Goal: Task Accomplishment & Management: Use online tool/utility

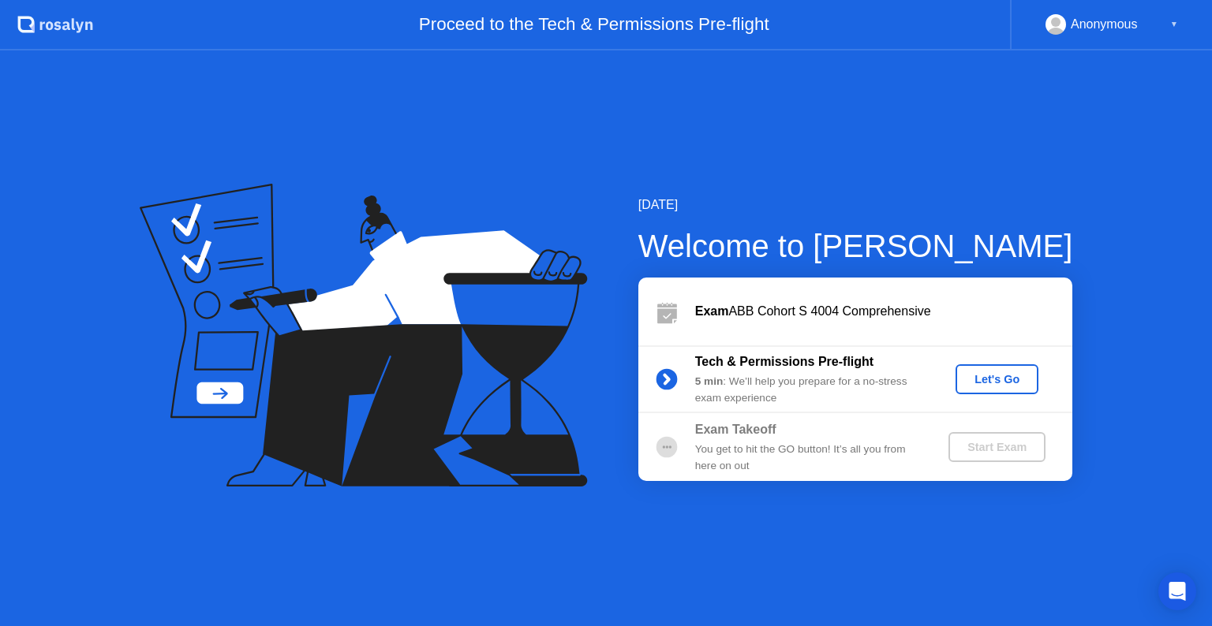
click at [975, 383] on div "Let's Go" at bounding box center [997, 379] width 70 height 13
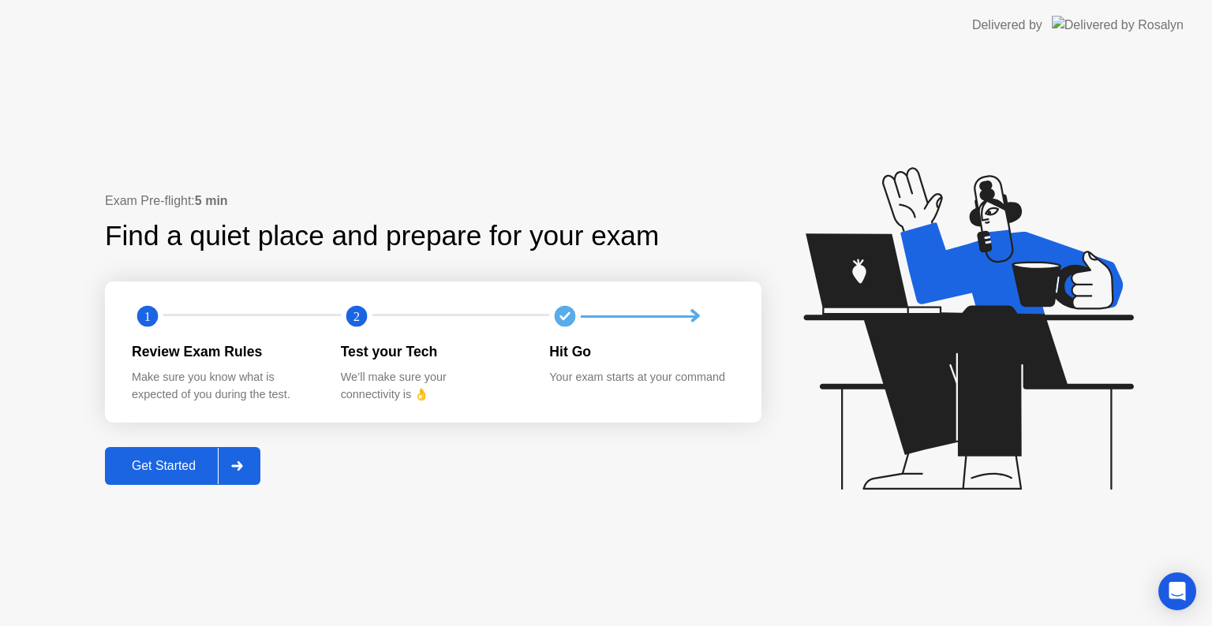
click at [193, 465] on div "Get Started" at bounding box center [164, 466] width 108 height 14
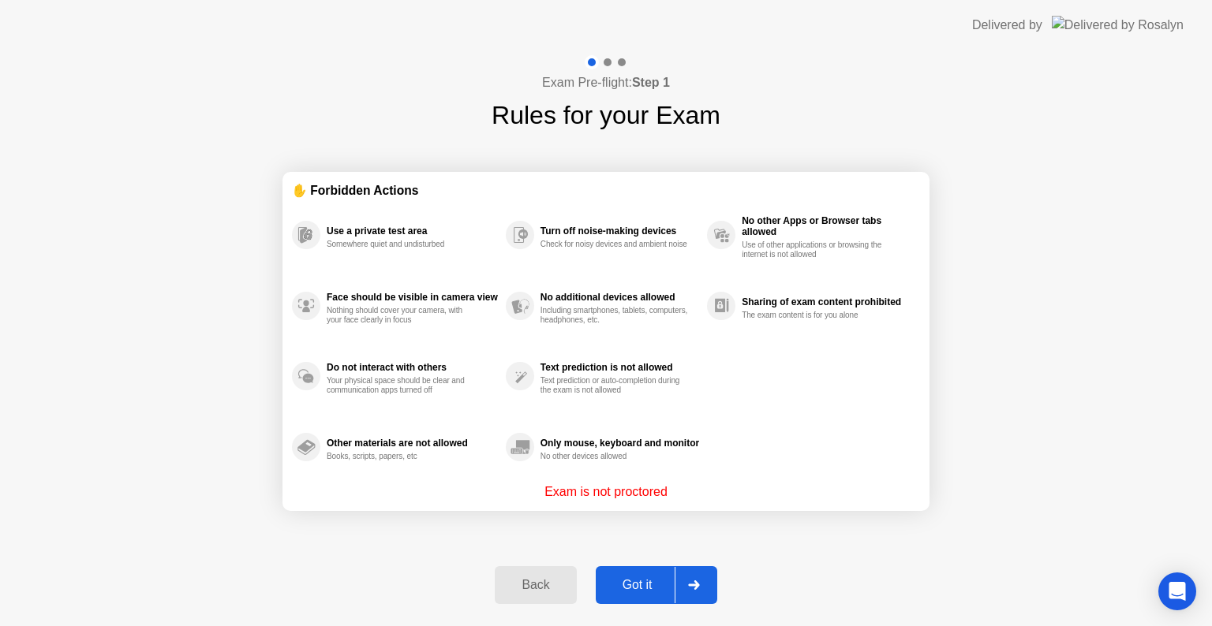
click at [619, 571] on button "Got it" at bounding box center [656, 585] width 121 height 38
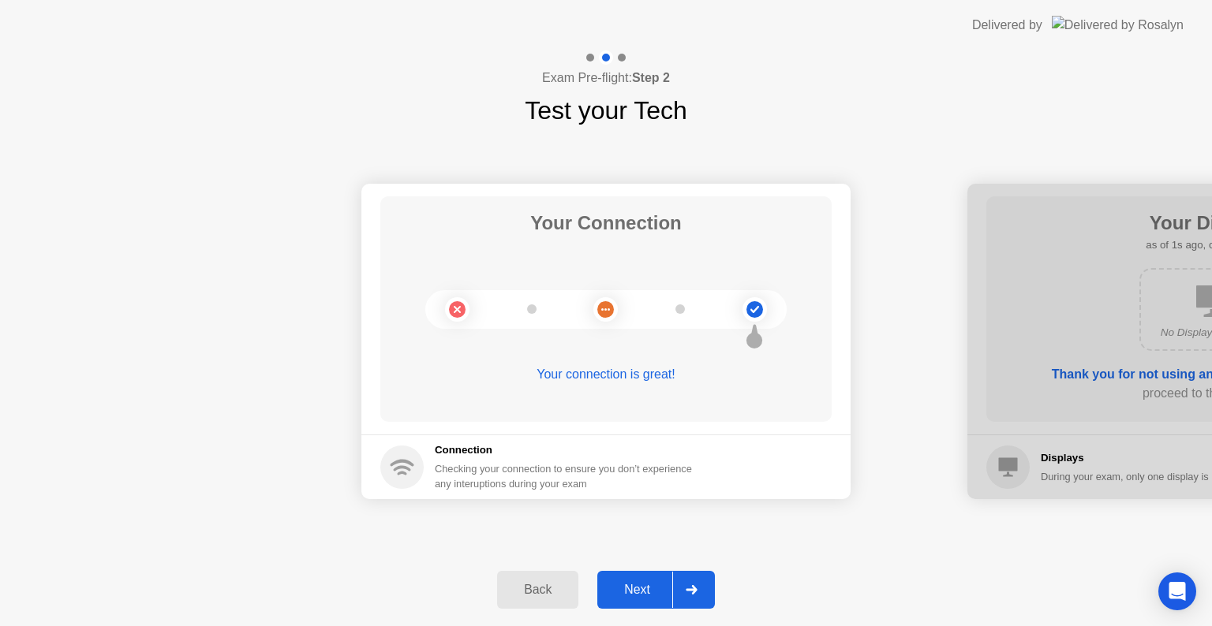
click at [649, 583] on div "Next" at bounding box center [637, 590] width 70 height 14
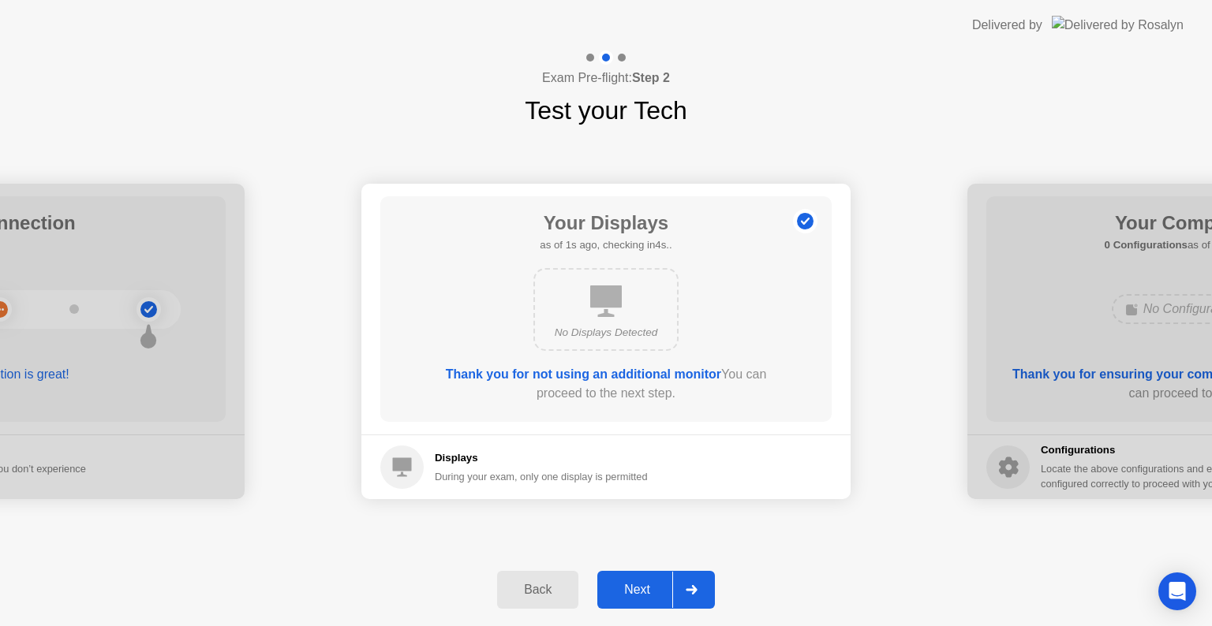
click at [649, 583] on div "Next" at bounding box center [637, 590] width 70 height 14
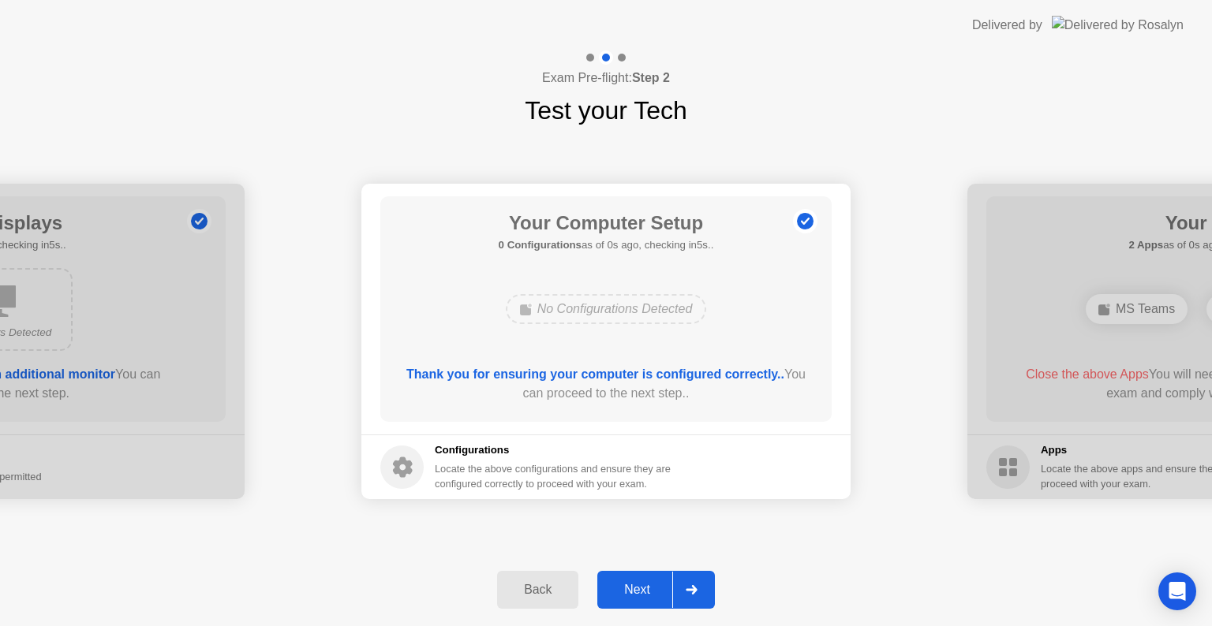
click at [649, 583] on div "Next" at bounding box center [637, 590] width 70 height 14
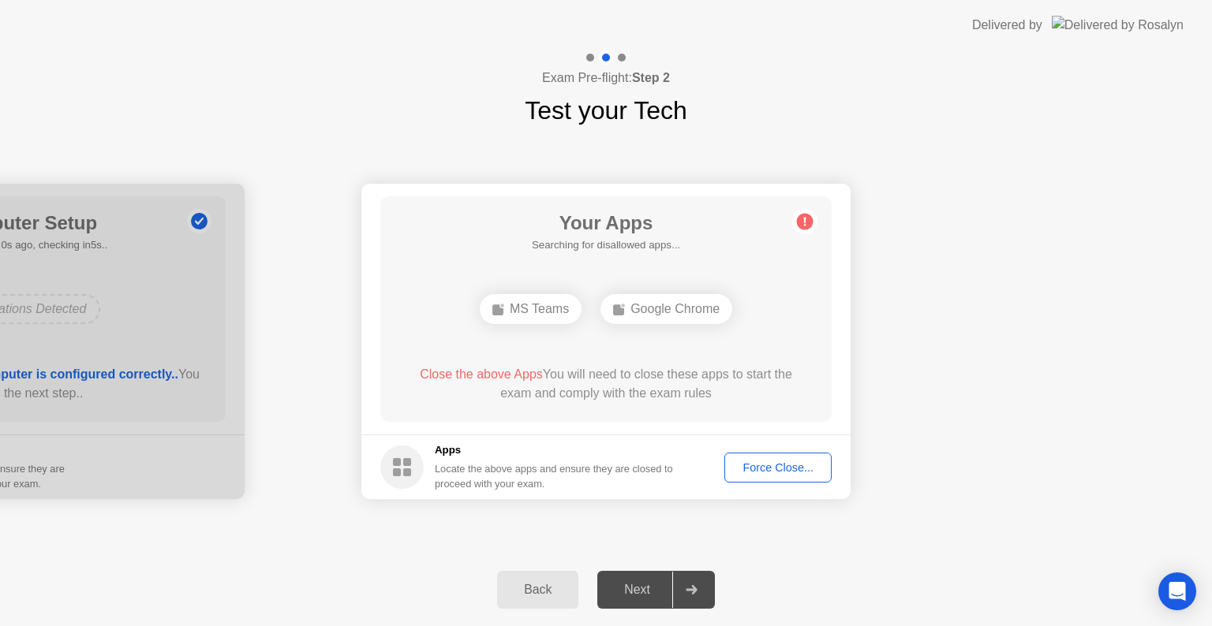
click at [764, 471] on div "Force Close..." at bounding box center [778, 468] width 96 height 13
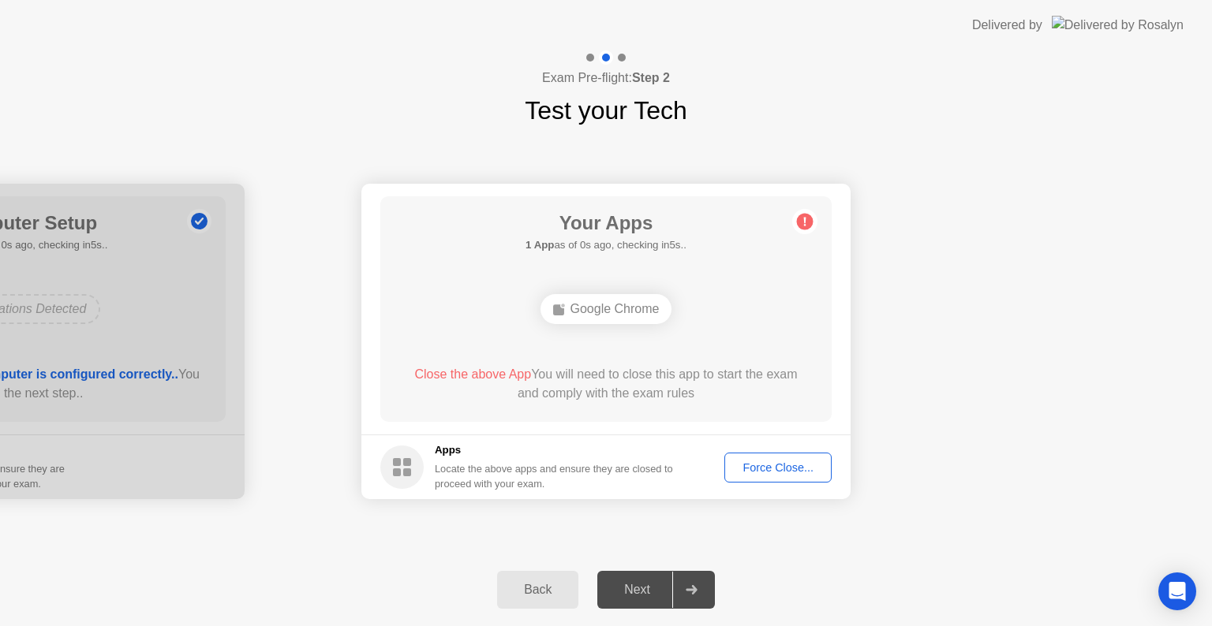
click at [767, 465] on div "Force Close..." at bounding box center [778, 468] width 96 height 13
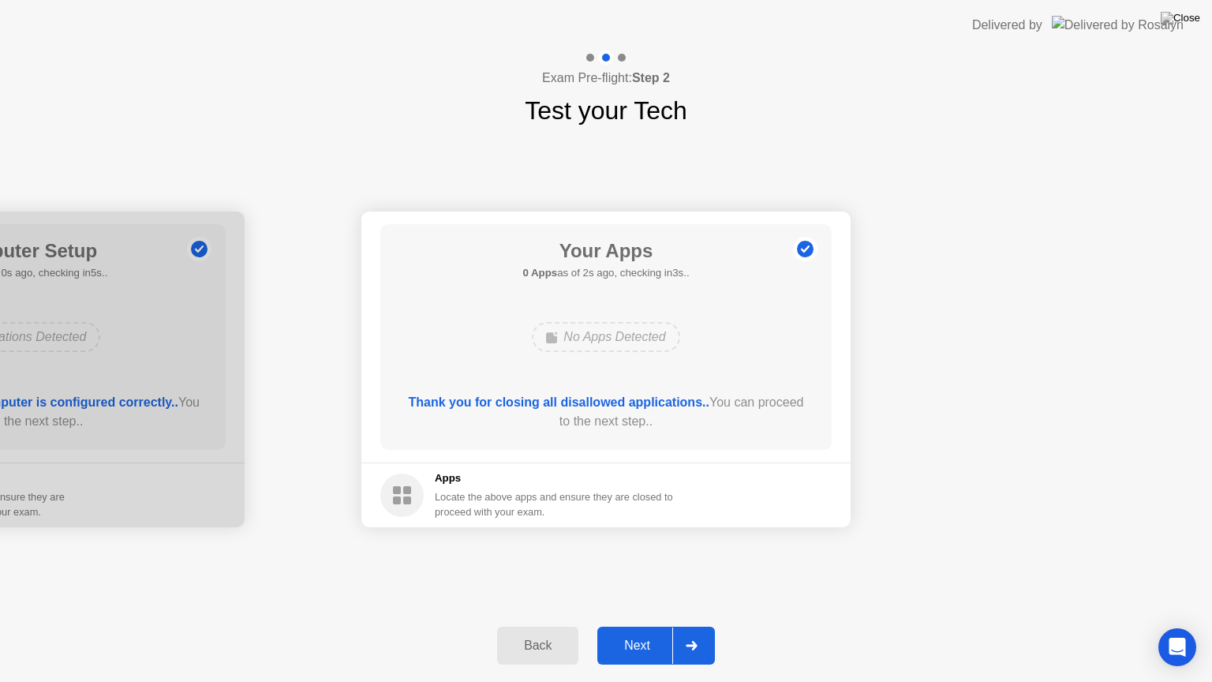
click at [630, 626] on div "Next" at bounding box center [637, 645] width 70 height 14
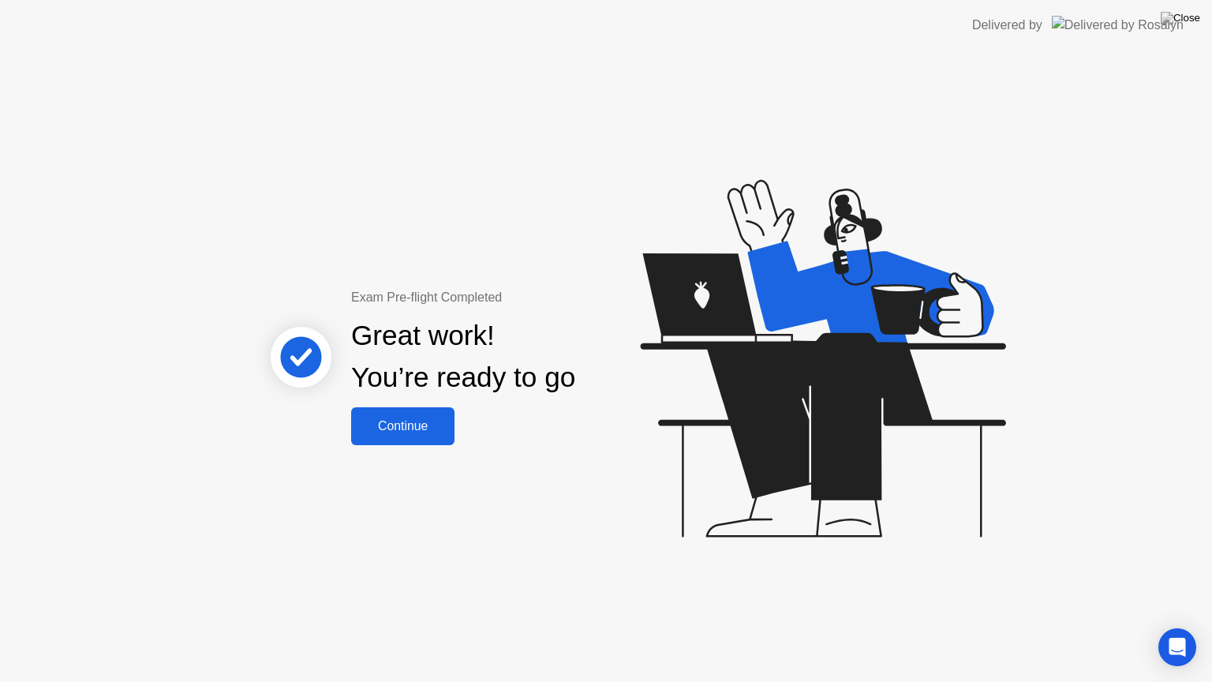
click at [406, 425] on div "Continue" at bounding box center [403, 426] width 94 height 14
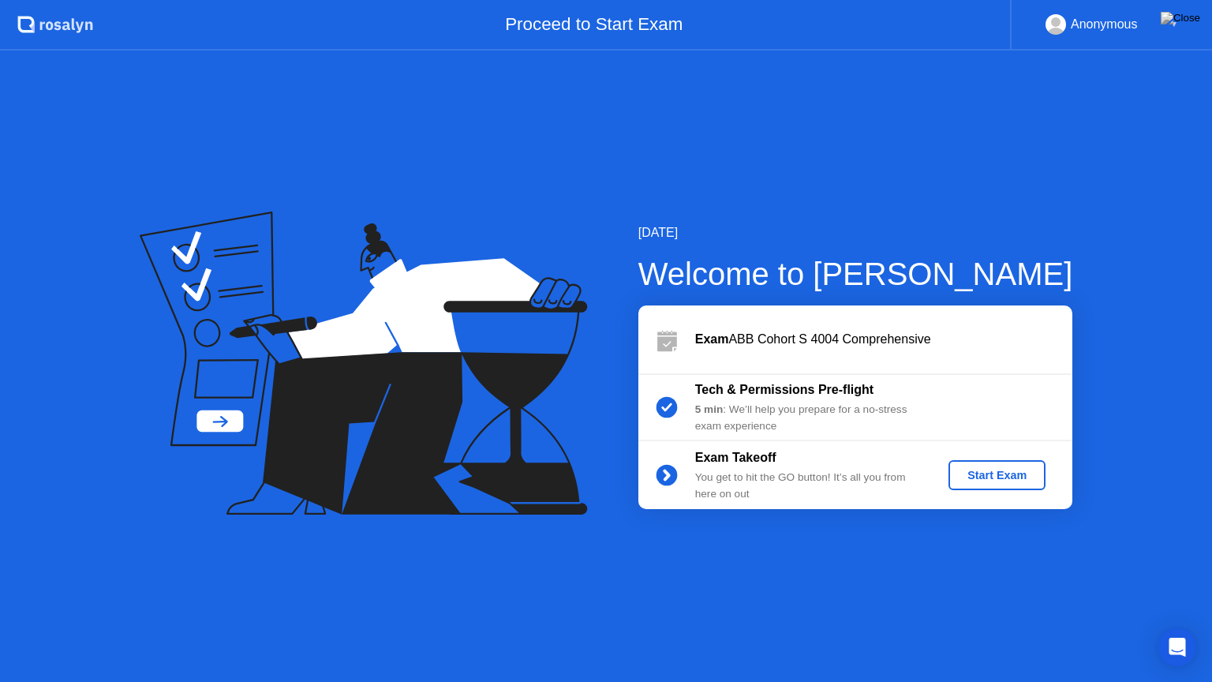
click at [995, 478] on div "Start Exam" at bounding box center [997, 475] width 84 height 13
